Goal: Transaction & Acquisition: Purchase product/service

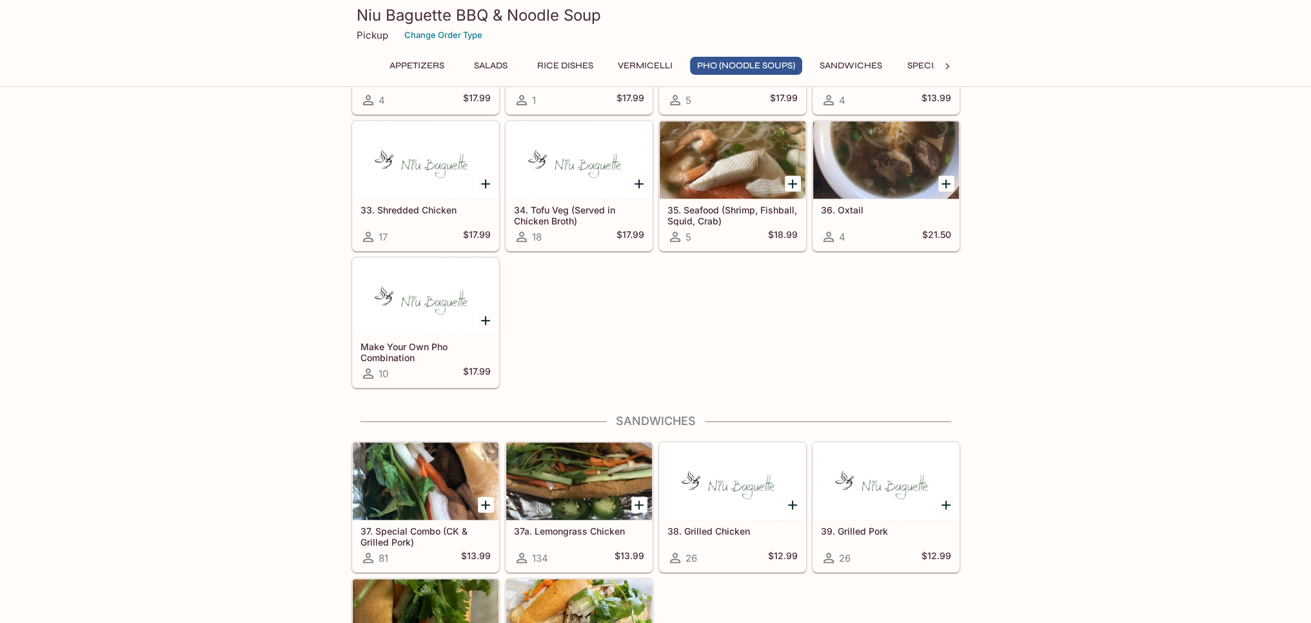
scroll to position [1719, 0]
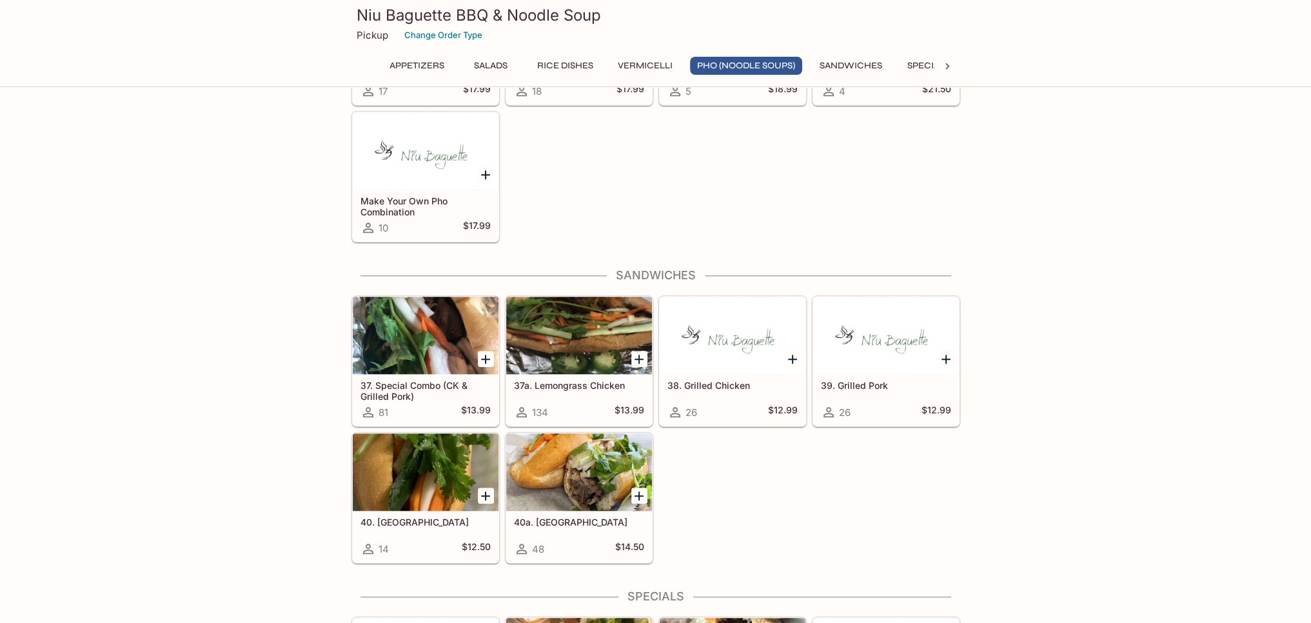
click at [723, 382] on h5 "38. Grilled Chicken" at bounding box center [732, 385] width 130 height 11
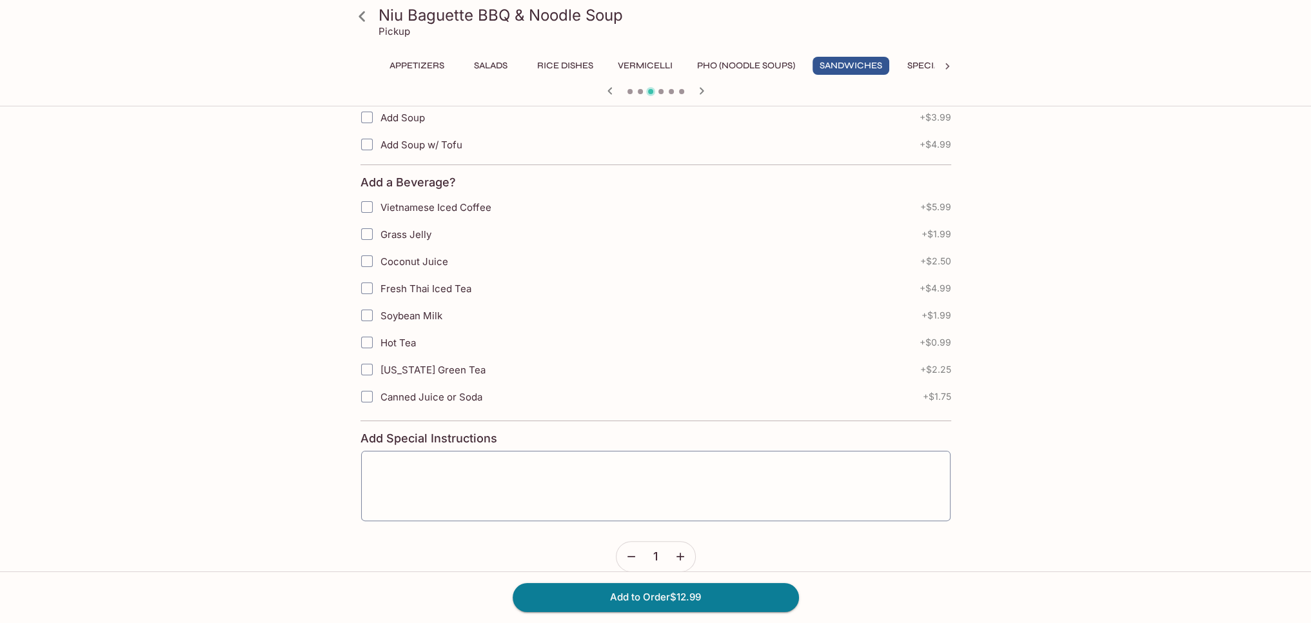
scroll to position [342, 0]
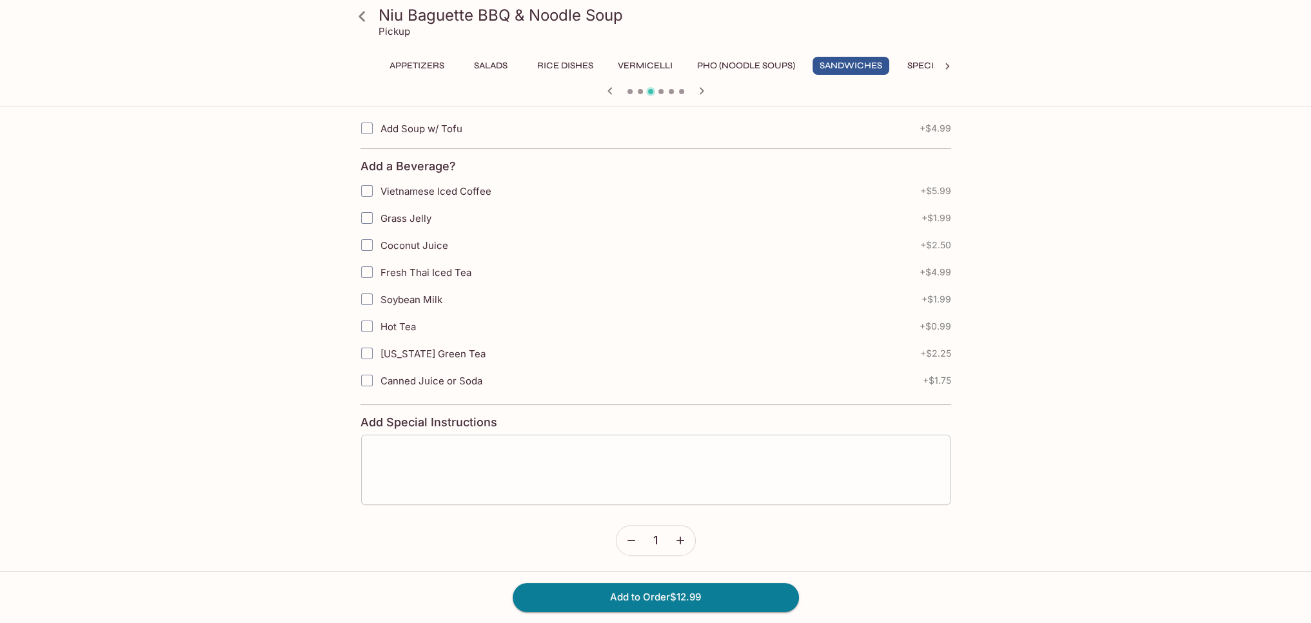
click at [407, 454] on textarea at bounding box center [655, 469] width 571 height 49
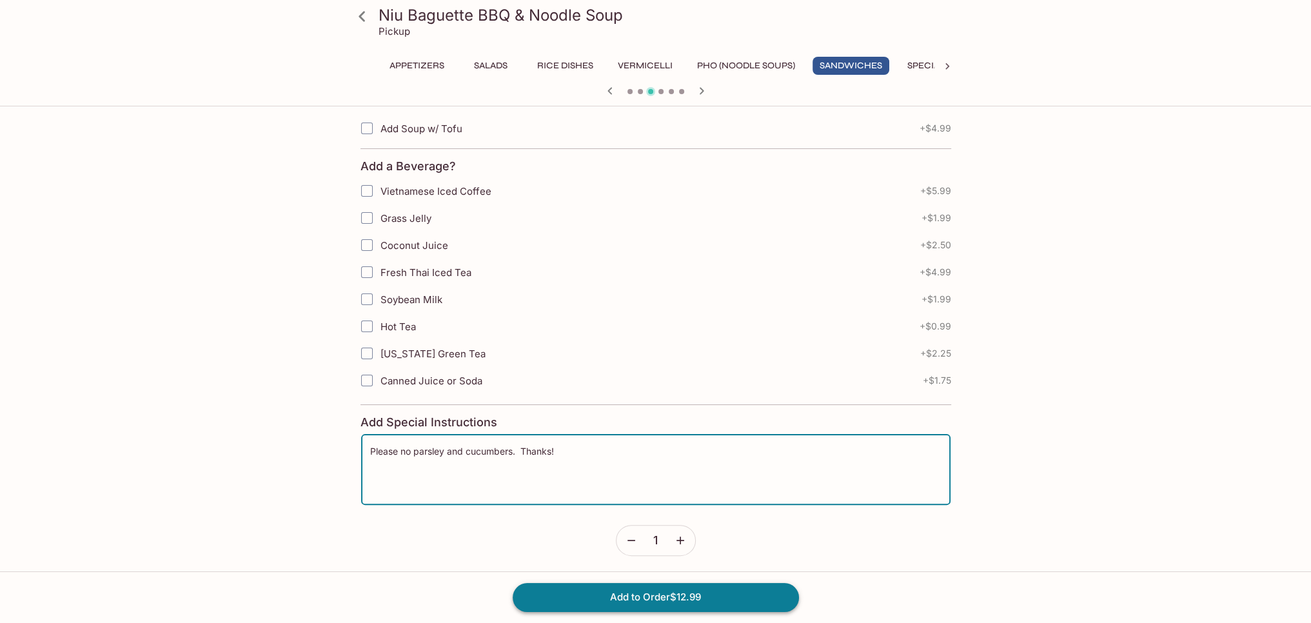
type textarea "Please no parsley and cucumbers. Thanks!"
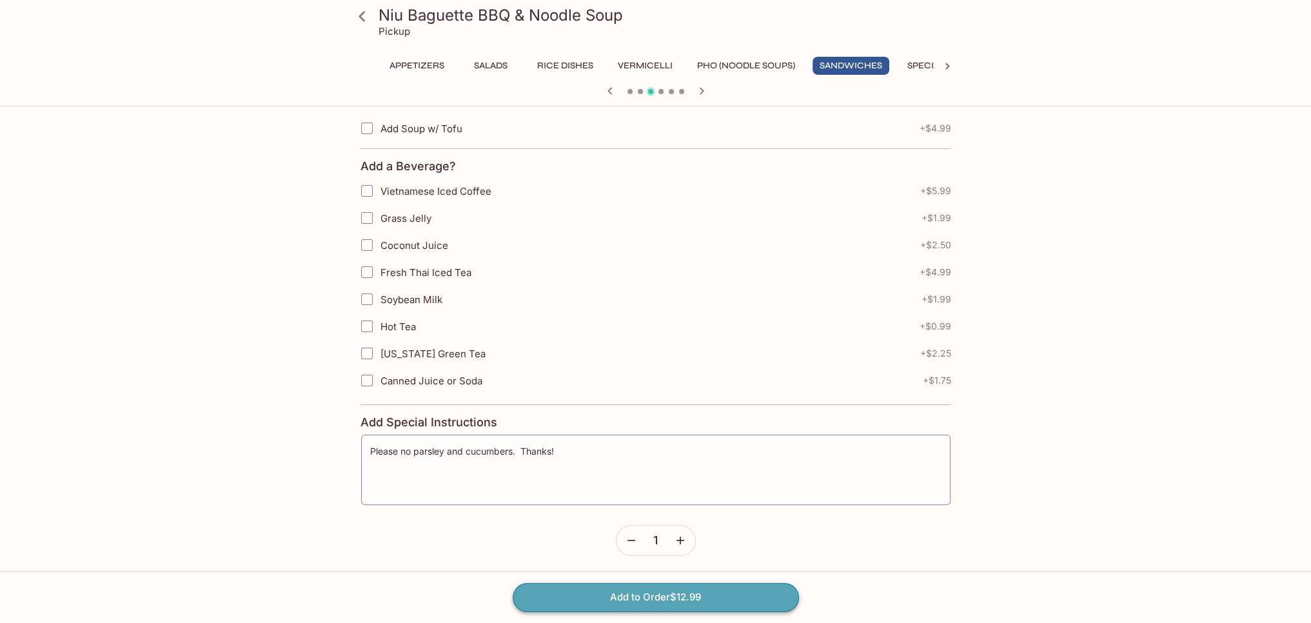
click at [627, 599] on button "Add to Order $12.99" at bounding box center [655, 597] width 286 height 28
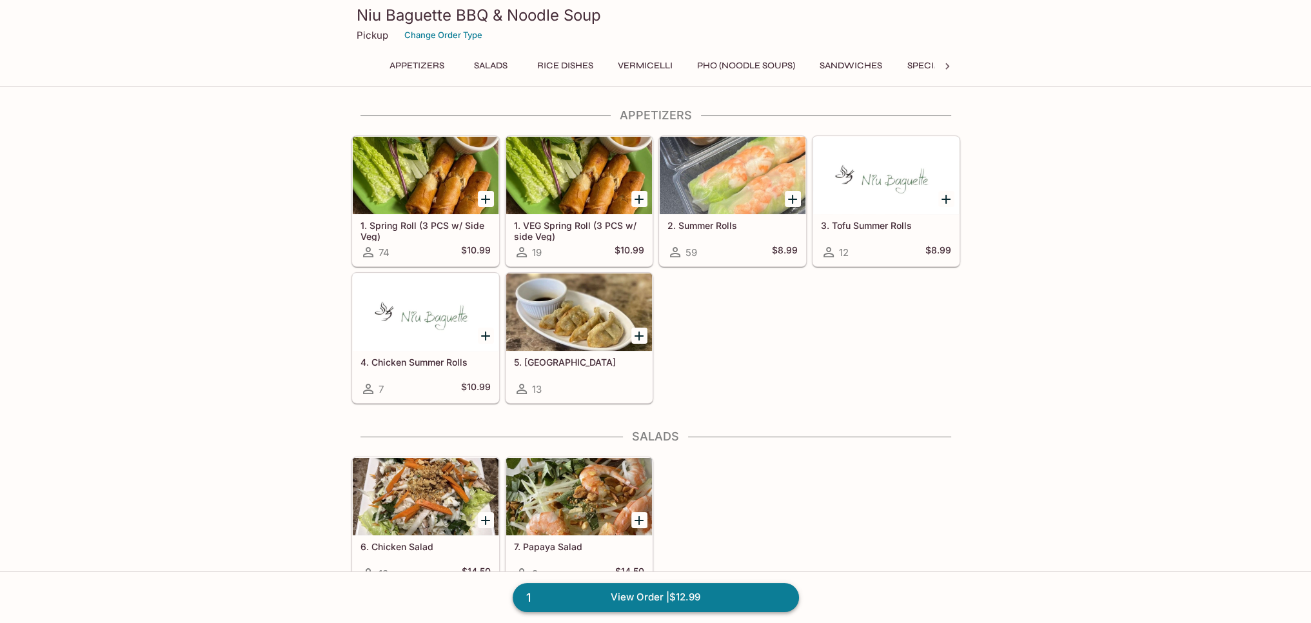
click at [650, 596] on link "1 View Order | $12.99" at bounding box center [655, 597] width 286 height 28
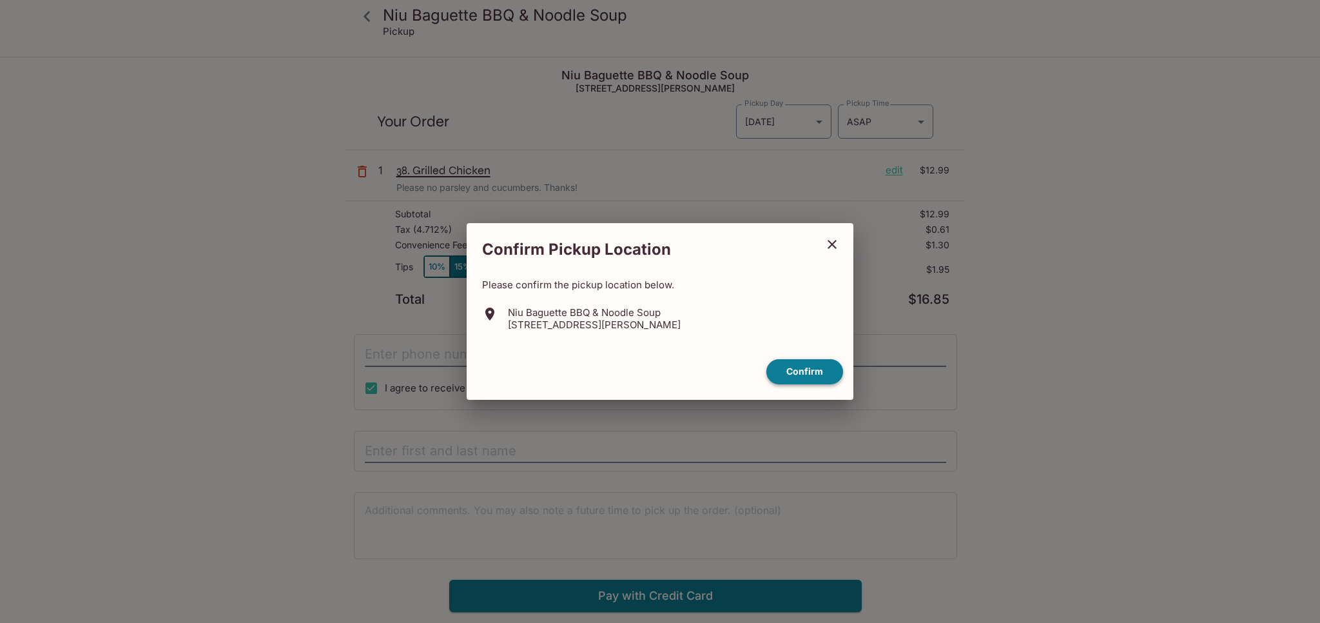
click at [802, 371] on button "Confirm" at bounding box center [804, 371] width 77 height 25
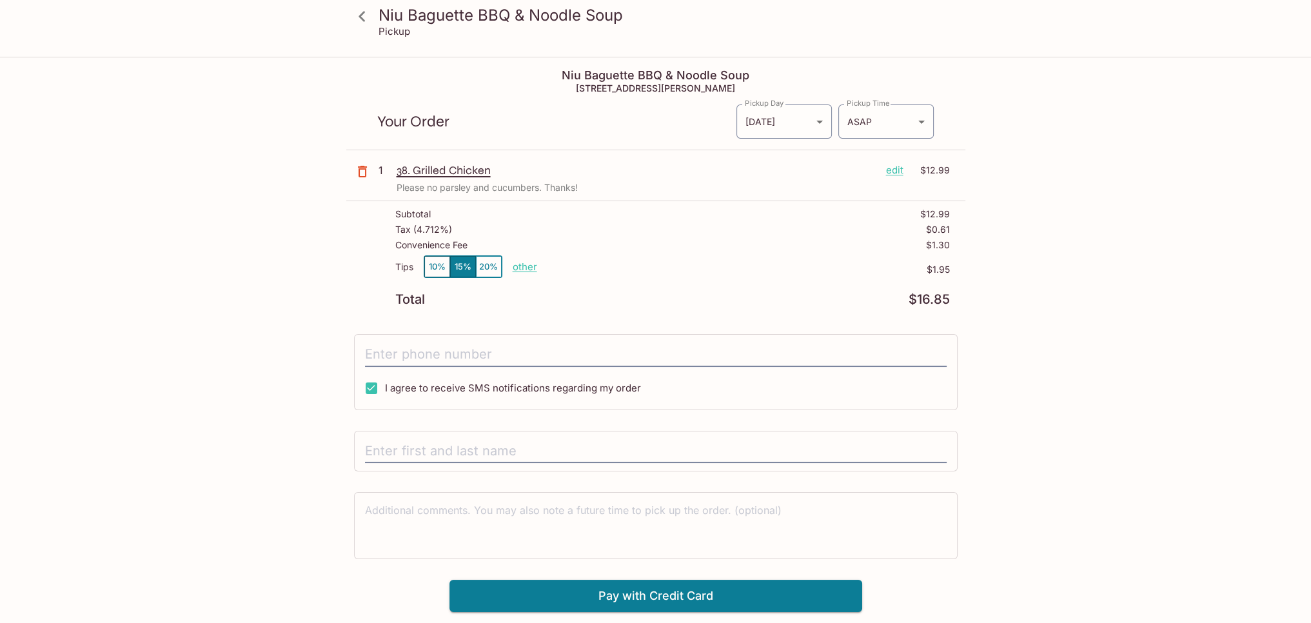
click at [525, 268] on p "other" at bounding box center [524, 266] width 24 height 12
drag, startPoint x: 596, startPoint y: 265, endPoint x: 639, endPoint y: 264, distance: 43.9
click at [639, 264] on div "Tips 10% 15% 20% Done 1.95 $1.95" at bounding box center [672, 274] width 554 height 38
type input "0.00"
click at [411, 351] on input "tel" at bounding box center [655, 354] width 581 height 24
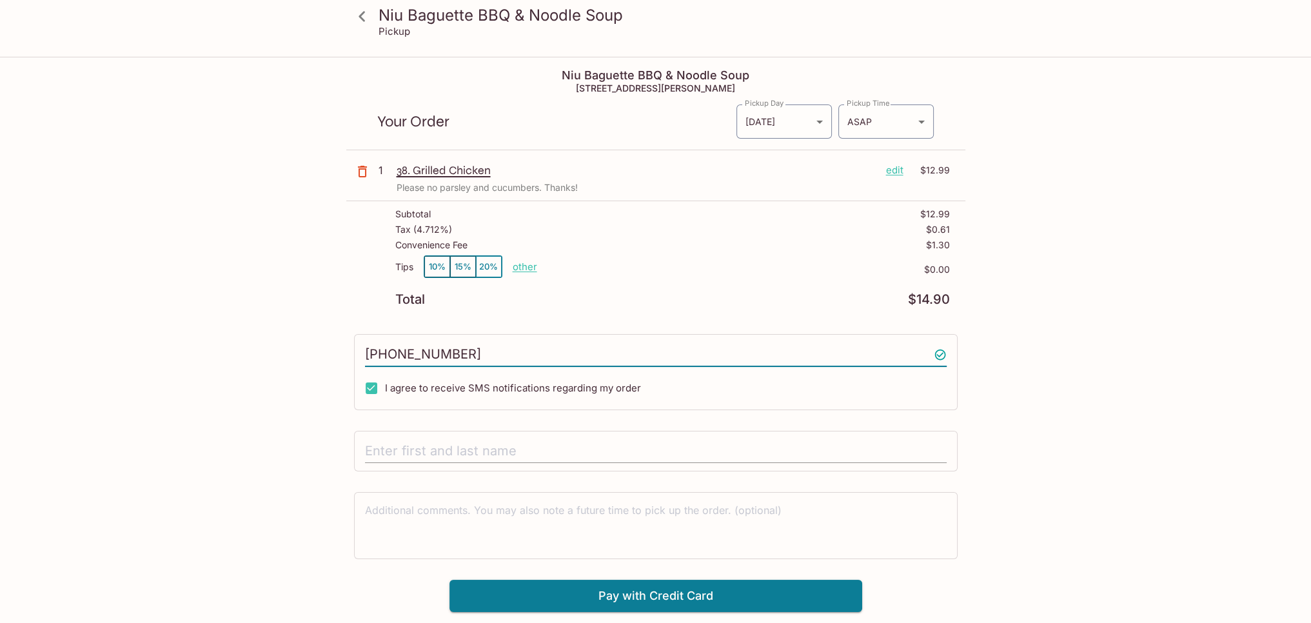
type input "[PHONE_NUMBER]"
click at [401, 442] on input "text" at bounding box center [655, 451] width 581 height 24
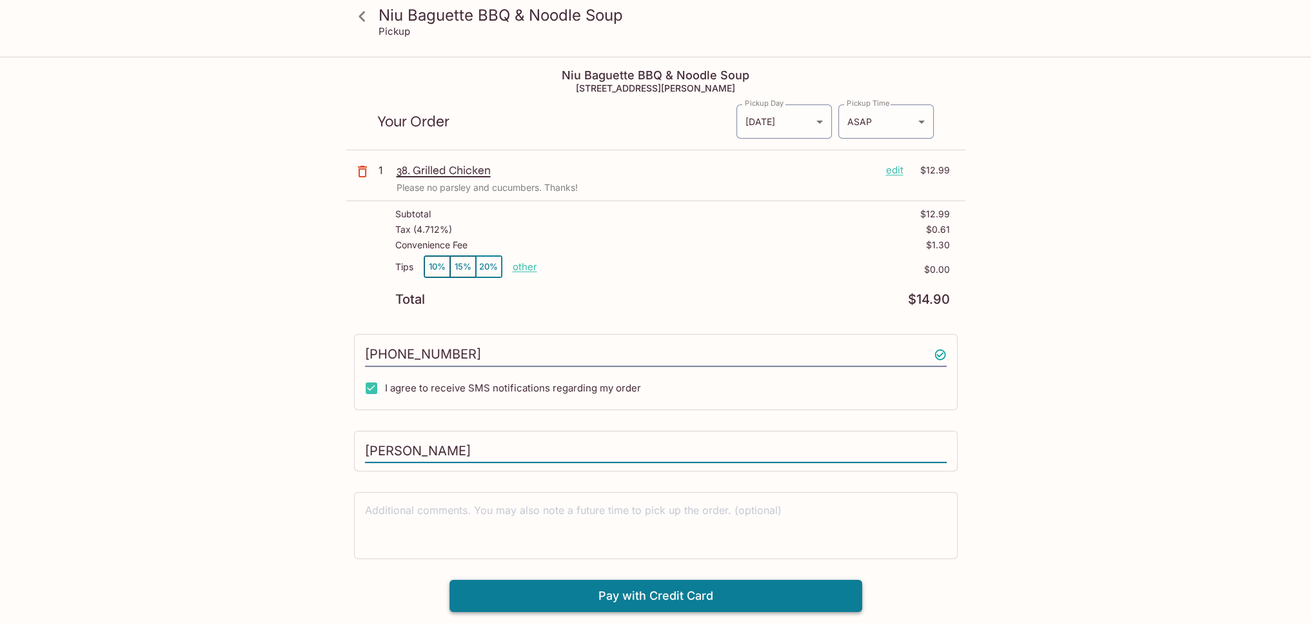
type input "[PERSON_NAME]"
click at [627, 600] on button "Pay with Credit Card" at bounding box center [655, 596] width 413 height 32
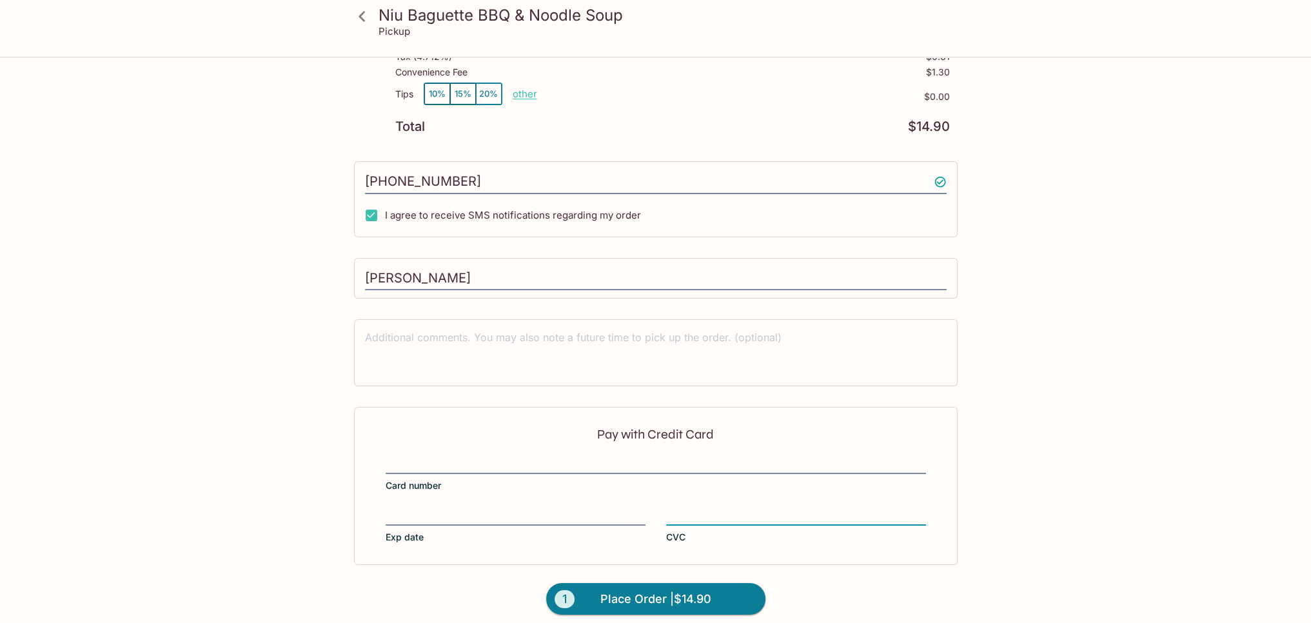
scroll to position [180, 0]
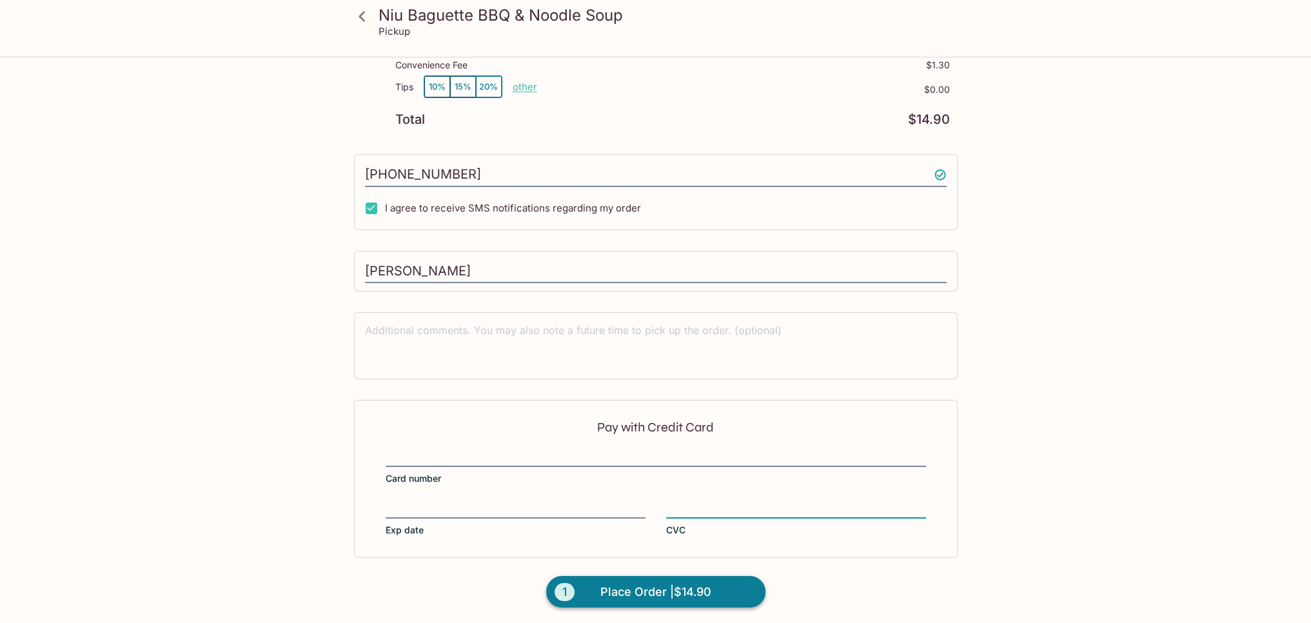
click at [641, 593] on span "Place Order | $14.90" at bounding box center [655, 591] width 111 height 21
